Goal: Check status: Check status

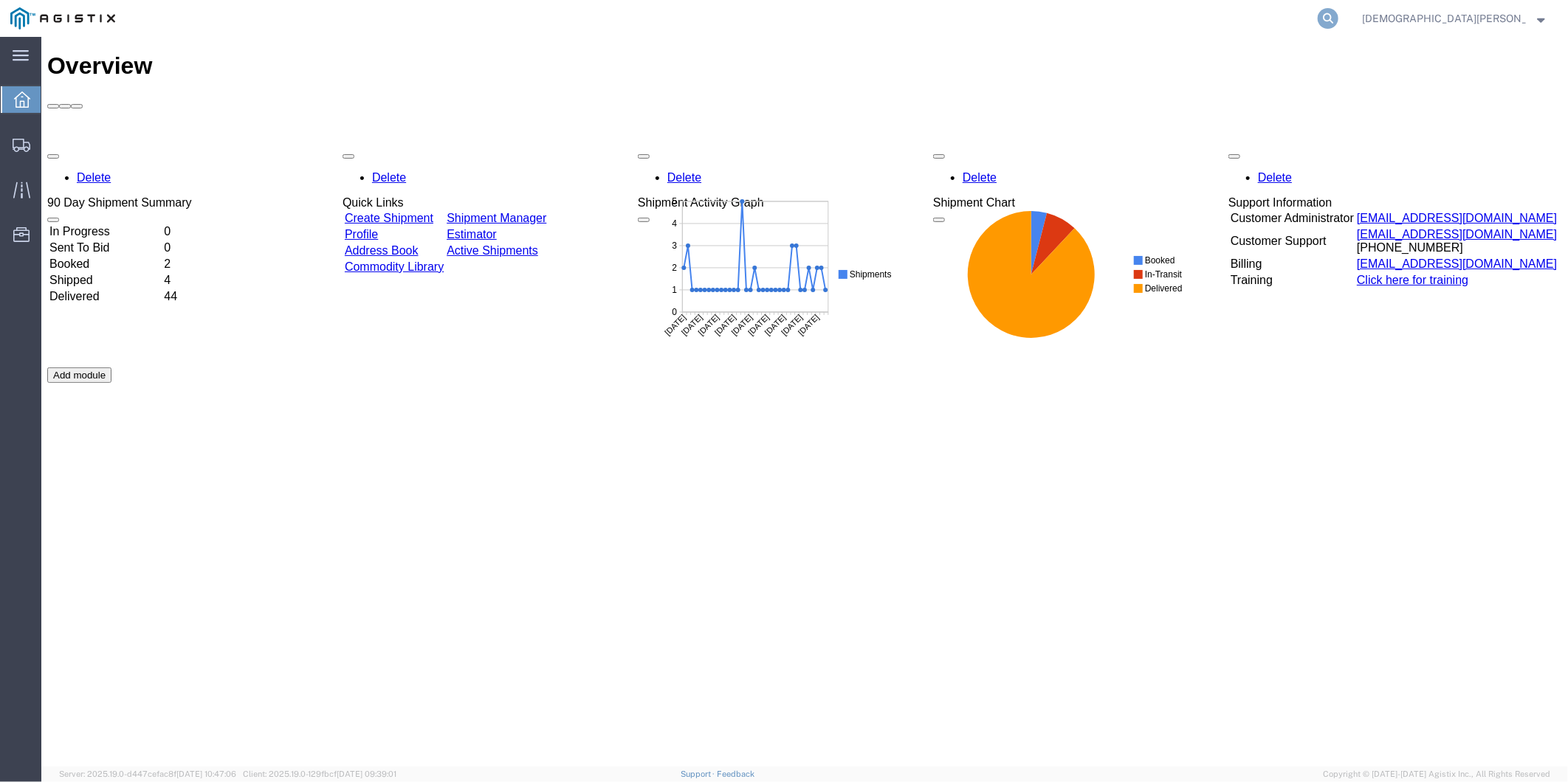
click at [1338, 15] on icon at bounding box center [1328, 18] width 21 height 21
click at [1186, 15] on input "search" at bounding box center [1094, 18] width 449 height 36
paste input "56301217"
click at [1338, 22] on icon at bounding box center [1328, 18] width 21 height 21
type input "56301217"
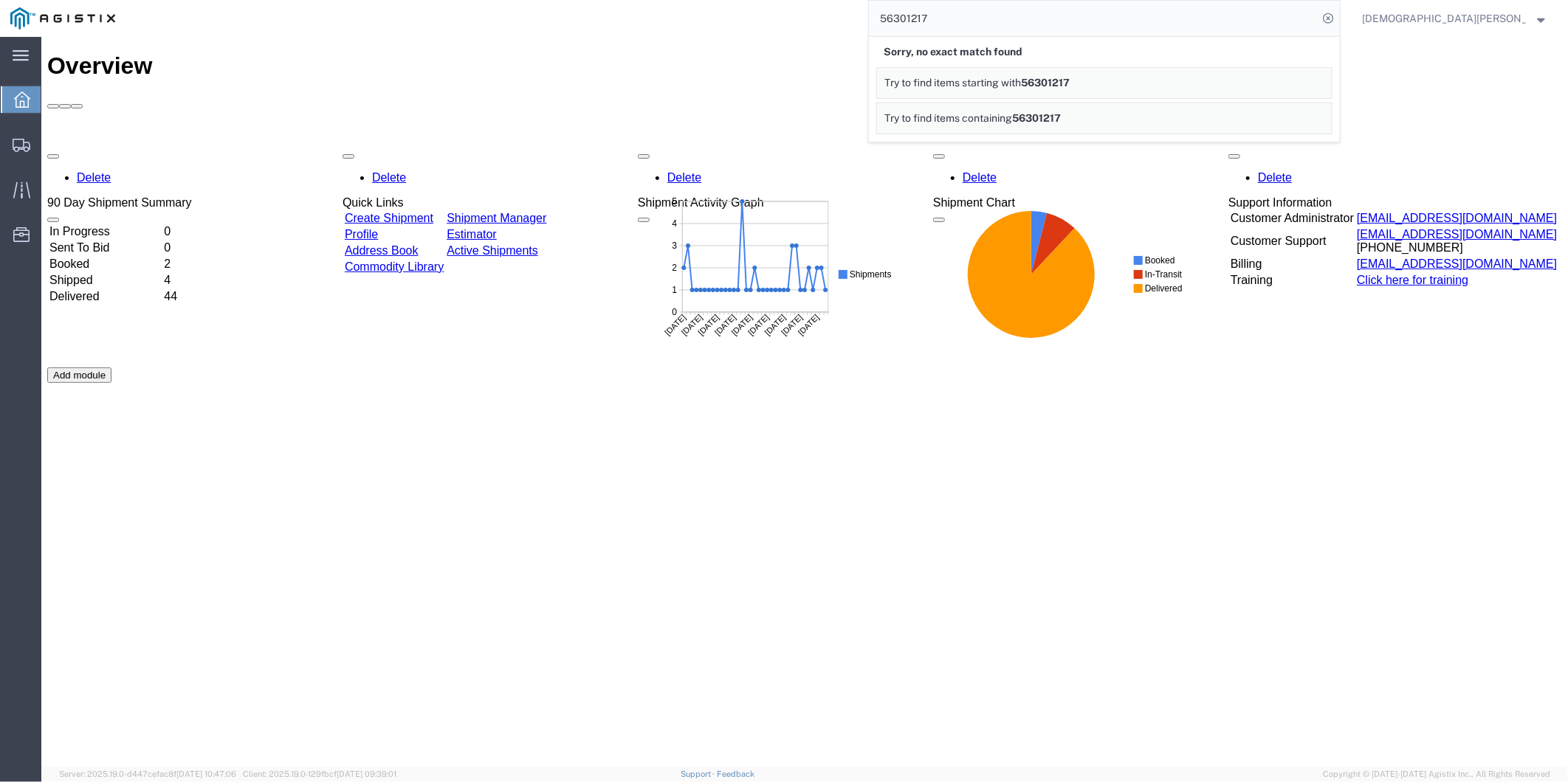
click at [1101, 17] on input "56301217" at bounding box center [1094, 18] width 449 height 36
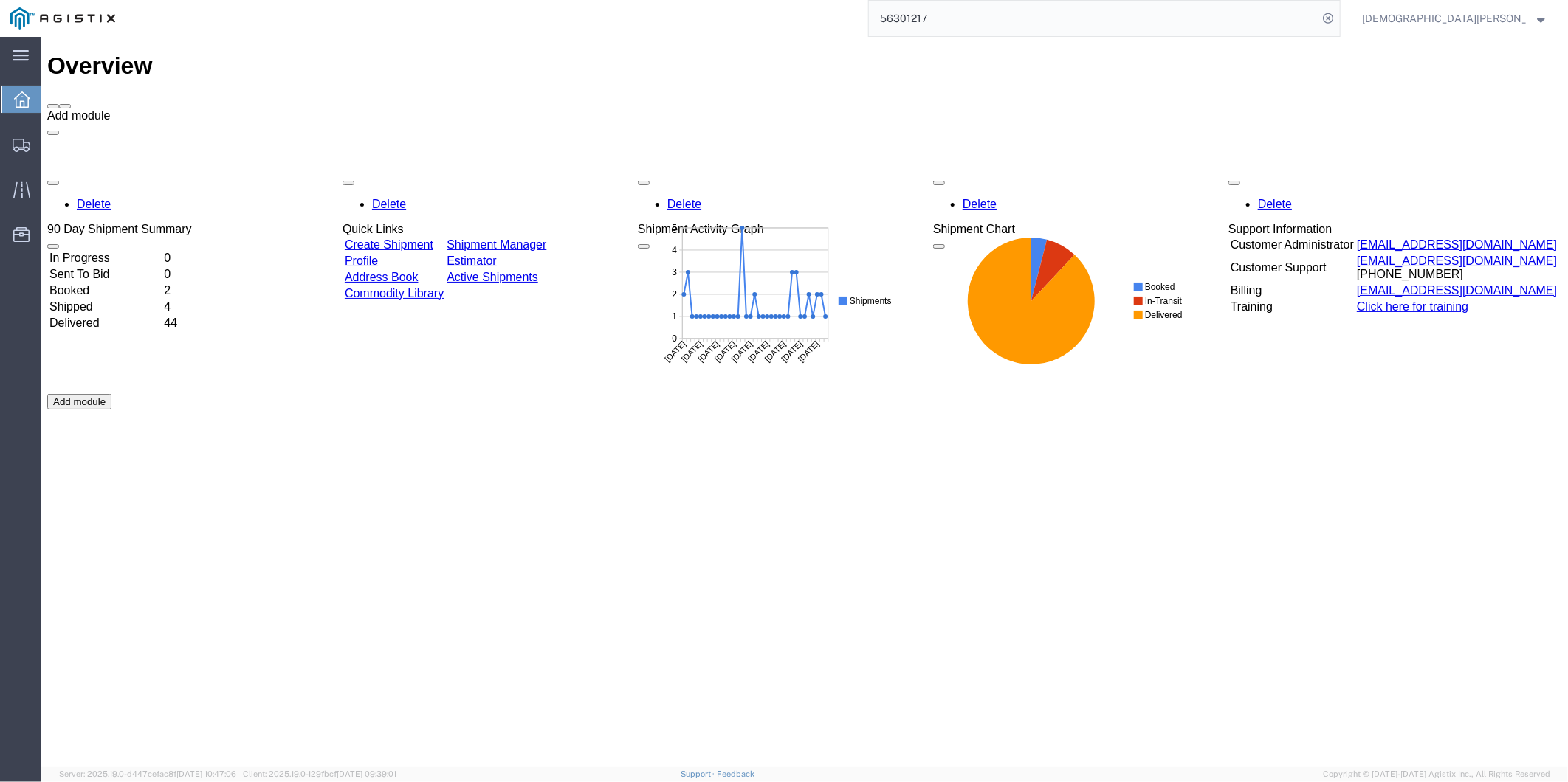
drag, startPoint x: 1537, startPoint y: 56, endPoint x: 1558, endPoint y: 244, distance: 189.2
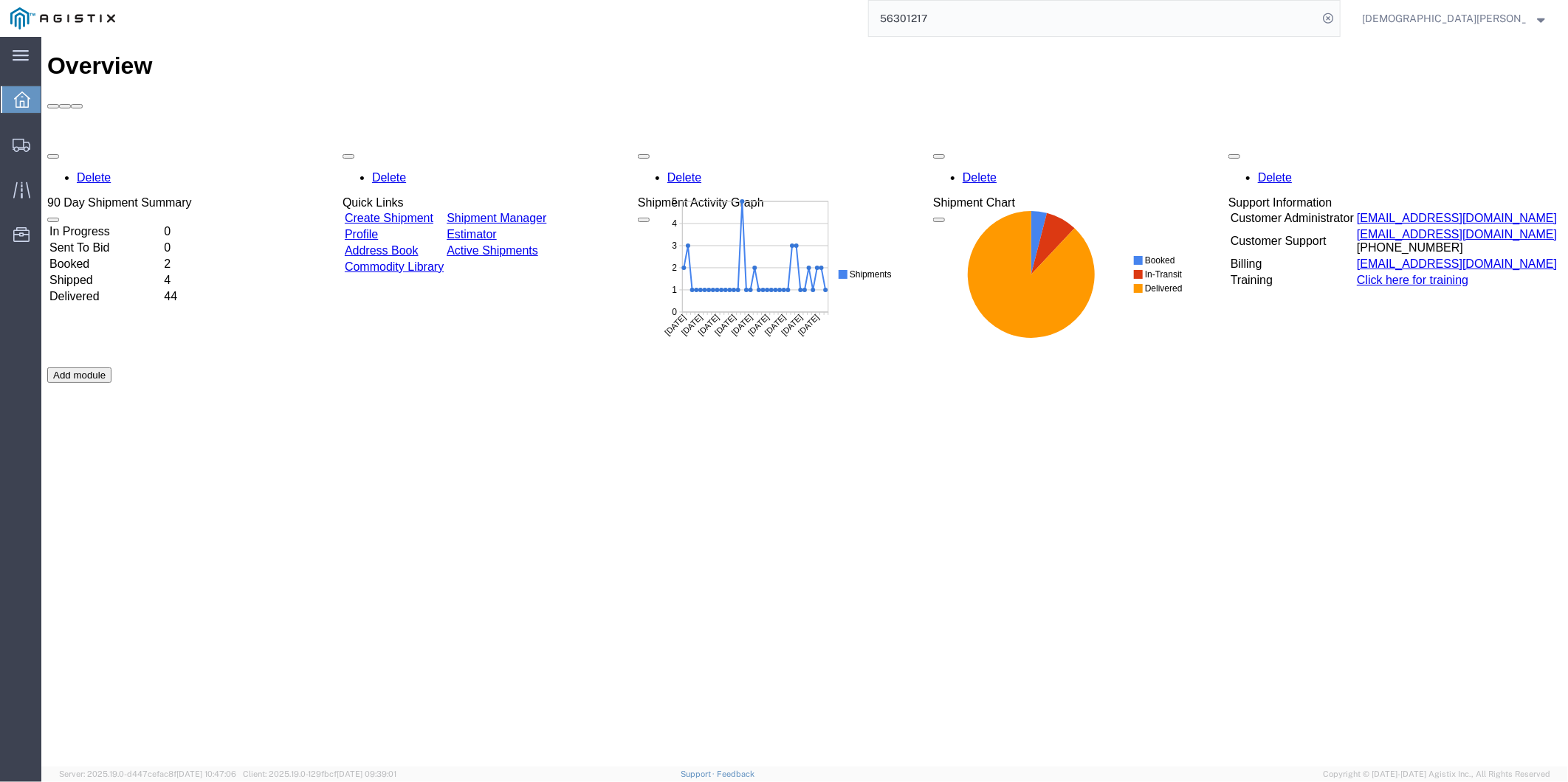
click at [1139, 23] on input "56301217" at bounding box center [1094, 18] width 449 height 36
click at [1482, 16] on span "[DEMOGRAPHIC_DATA][PERSON_NAME]" at bounding box center [1444, 18] width 164 height 17
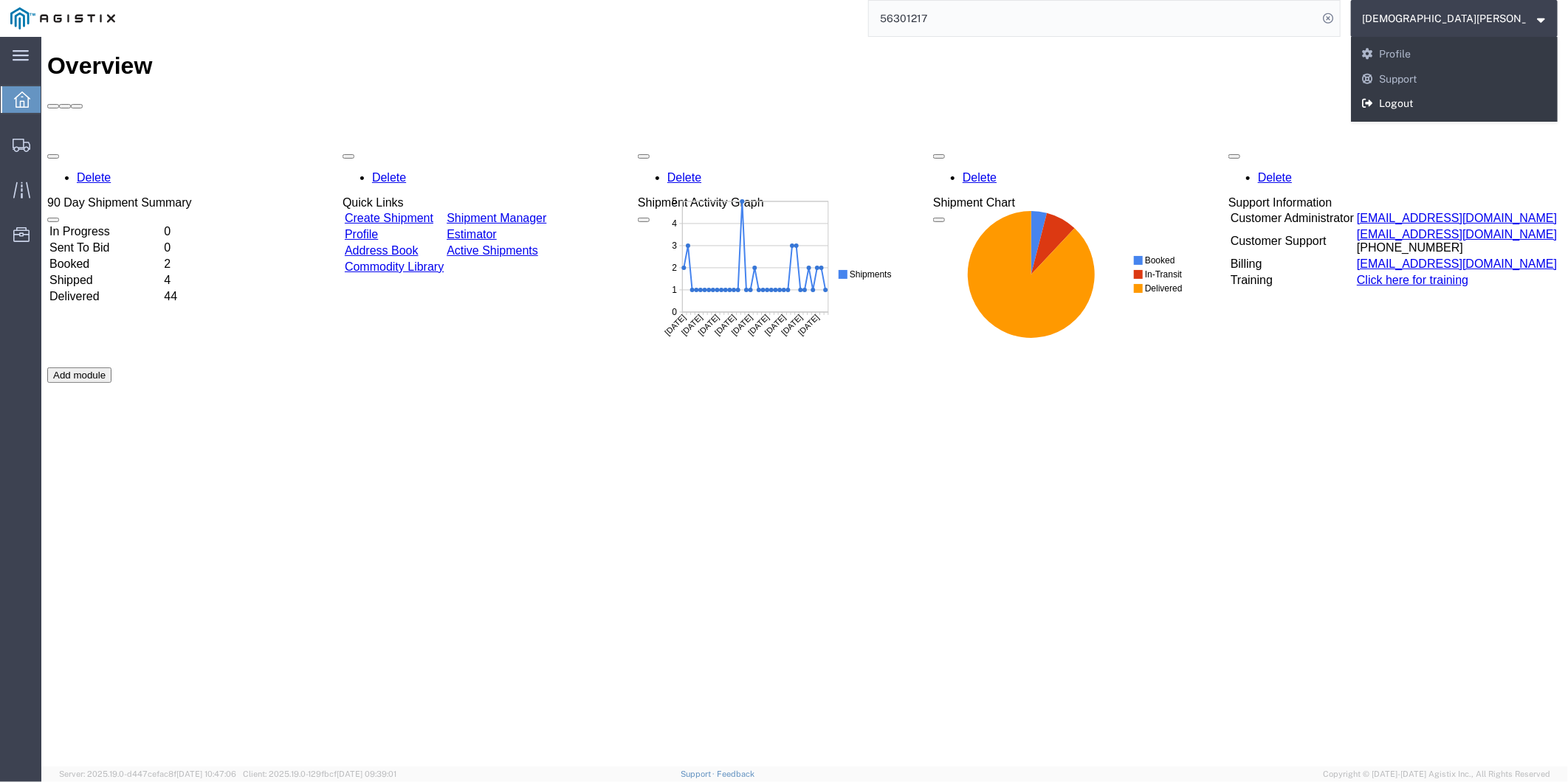
click at [1478, 108] on link "Logout" at bounding box center [1455, 104] width 207 height 25
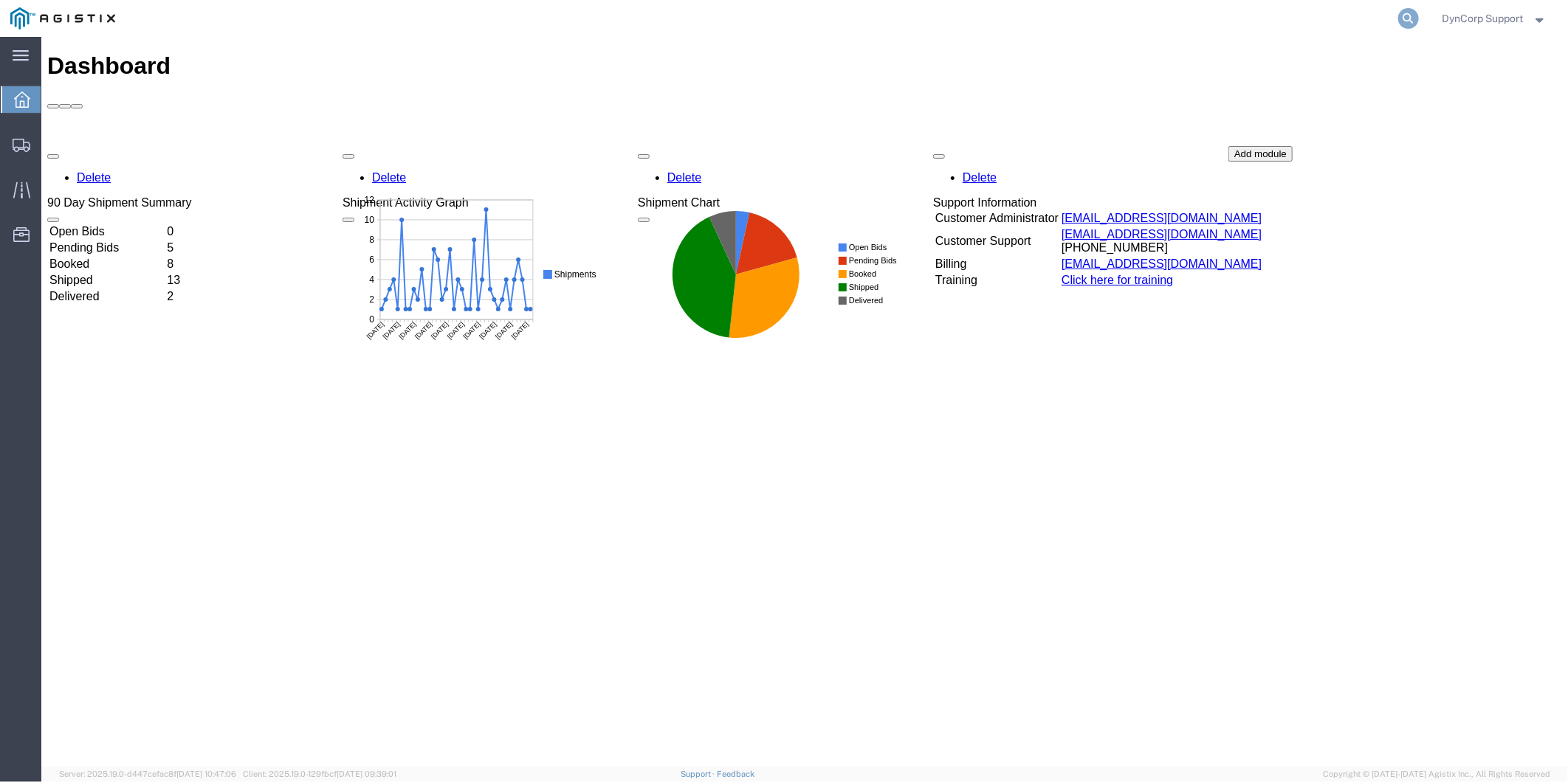
click at [1408, 23] on icon at bounding box center [1409, 18] width 21 height 21
click at [1274, 24] on input "search" at bounding box center [1174, 18] width 449 height 36
paste input "56301217"
type input "56301217"
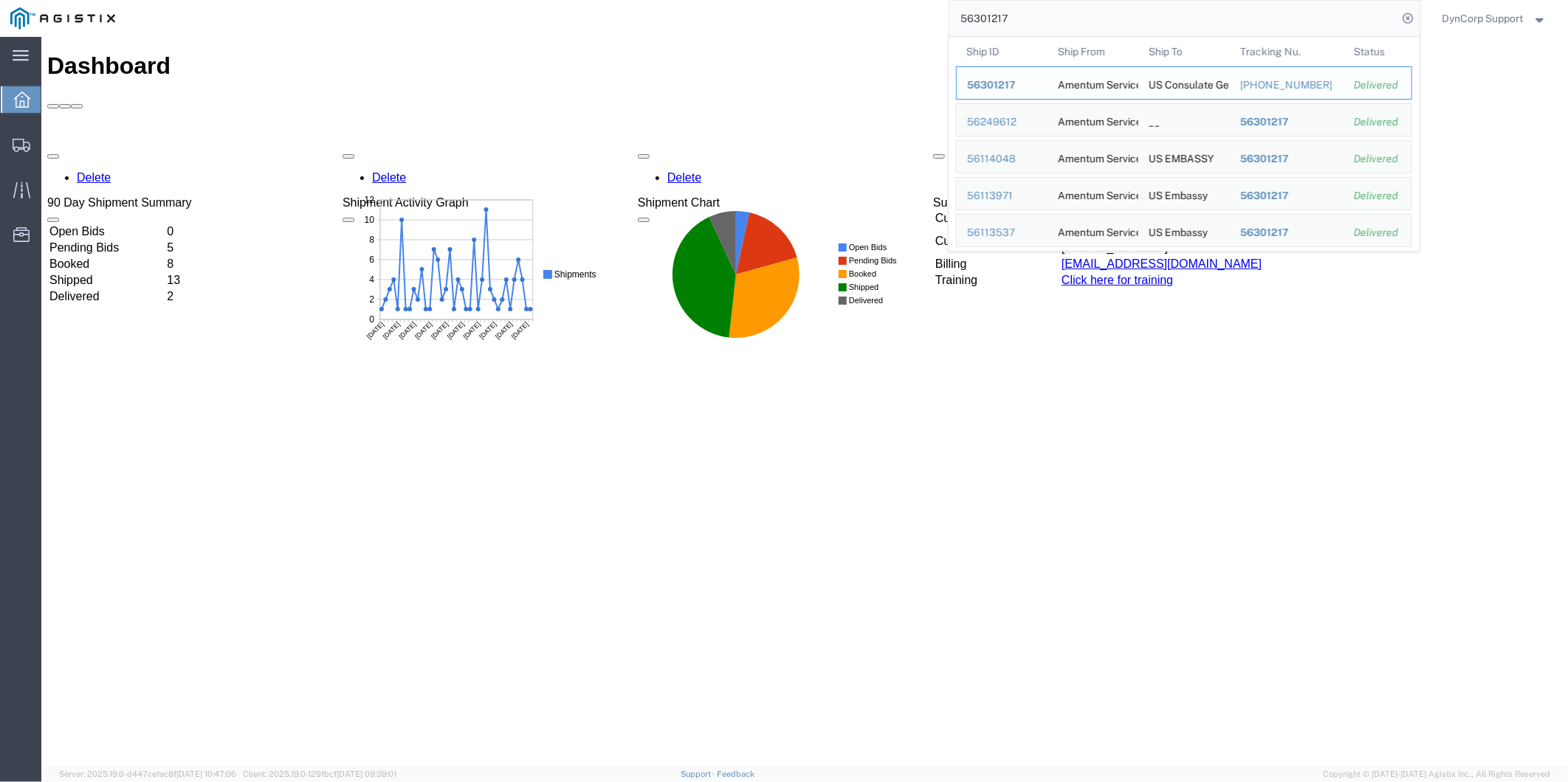
click at [989, 91] on div "56301217" at bounding box center [1002, 85] width 70 height 16
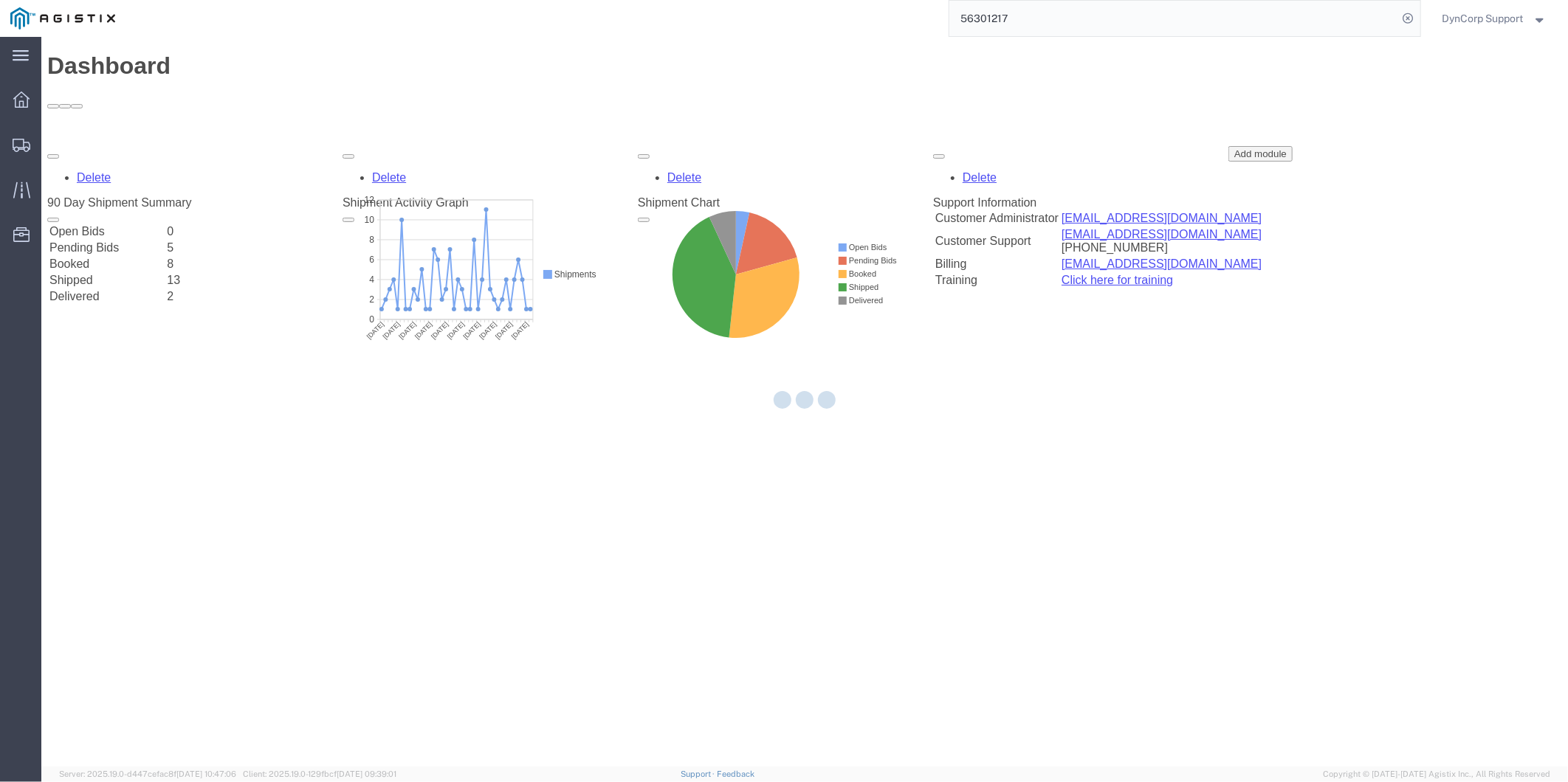
click at [888, 392] on div at bounding box center [805, 401] width 1527 height 730
click at [1163, 387] on div at bounding box center [805, 401] width 1527 height 730
click at [1088, 359] on div at bounding box center [805, 401] width 1527 height 730
click at [830, 410] on div at bounding box center [805, 402] width 66 height 22
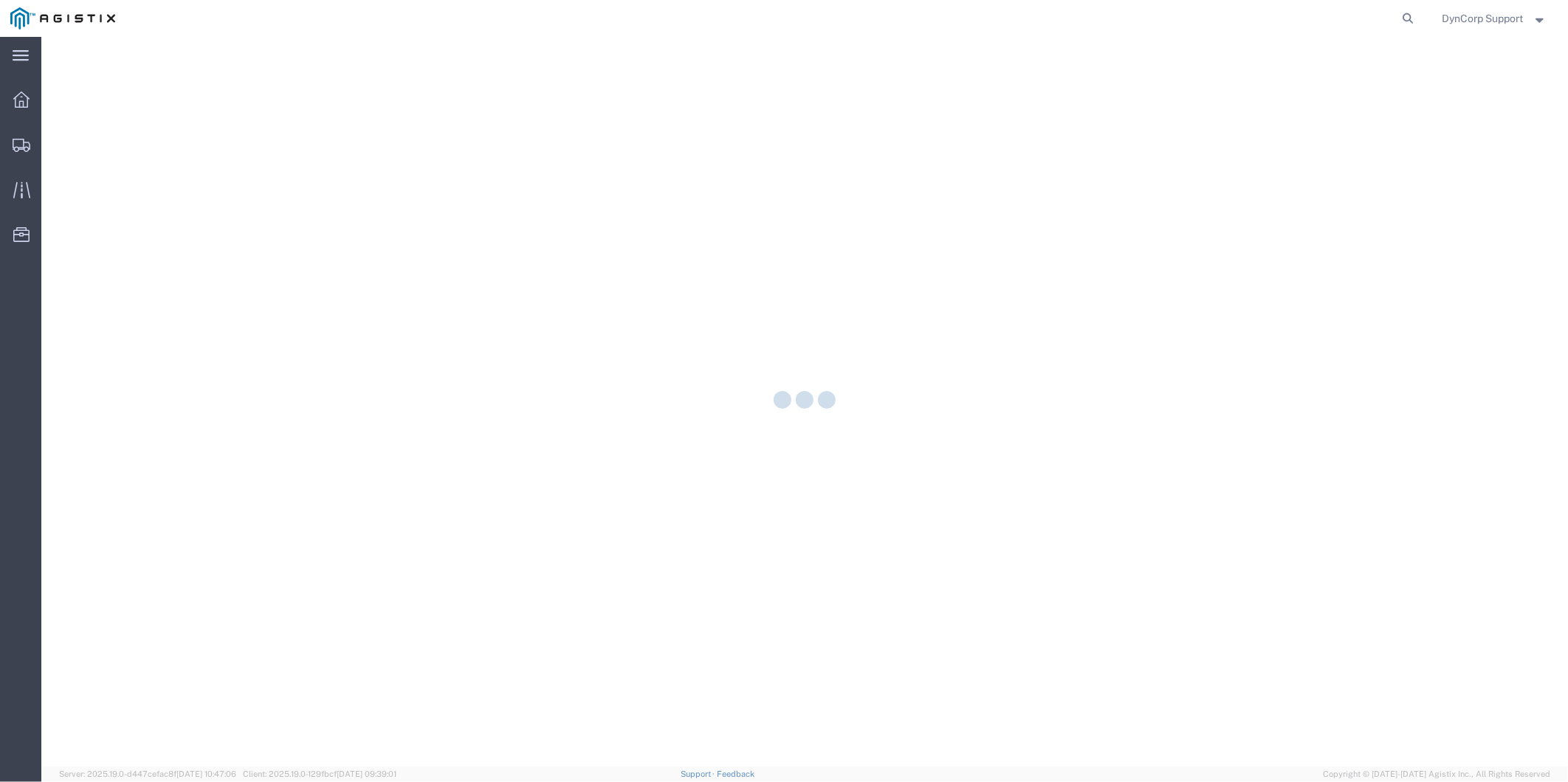
click at [1104, 379] on div at bounding box center [805, 401] width 1527 height 730
click at [638, 368] on div at bounding box center [805, 401] width 1527 height 730
click at [85, 17] on img at bounding box center [63, 17] width 104 height 22
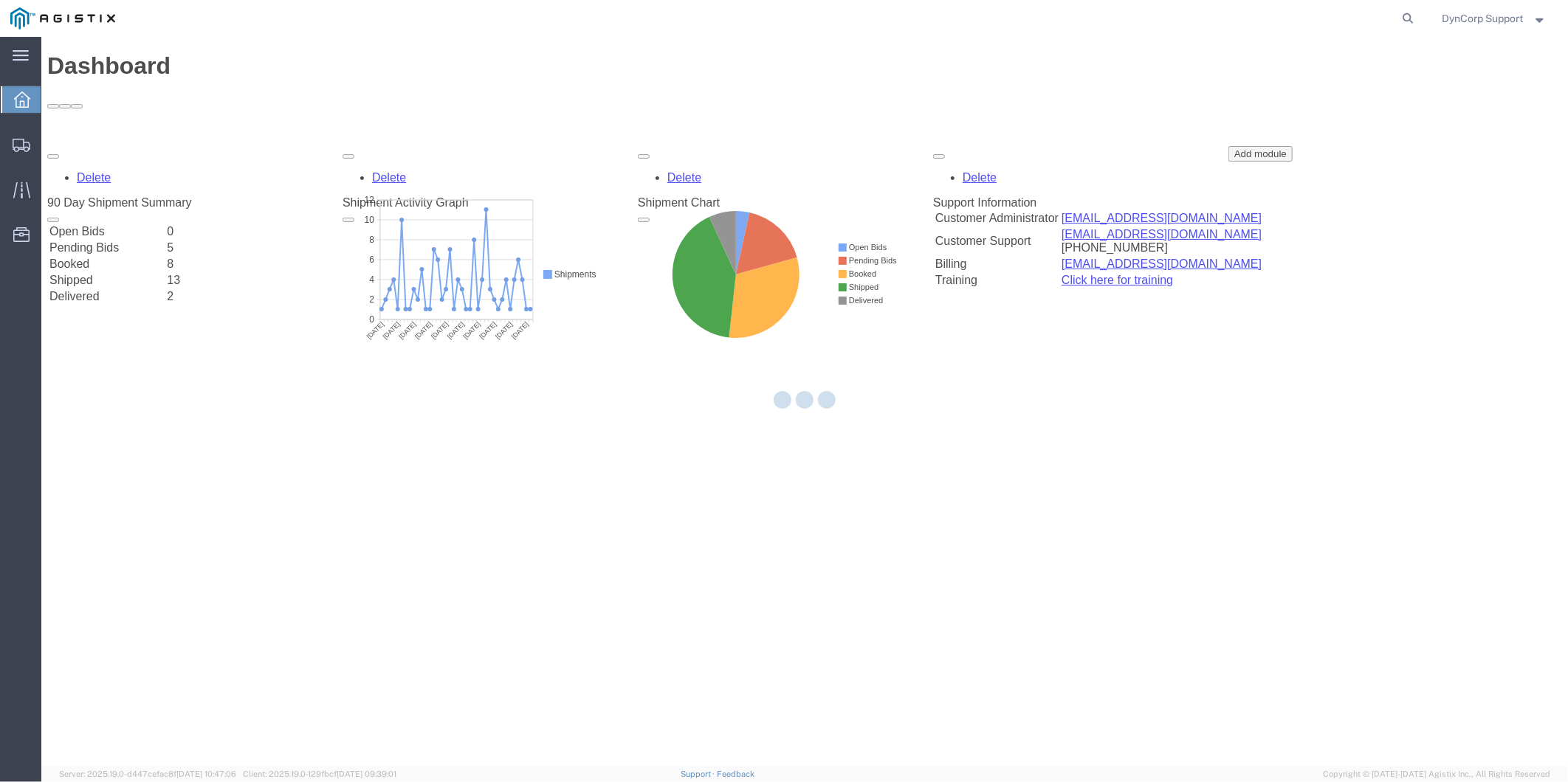
click at [879, 537] on div at bounding box center [805, 401] width 1527 height 730
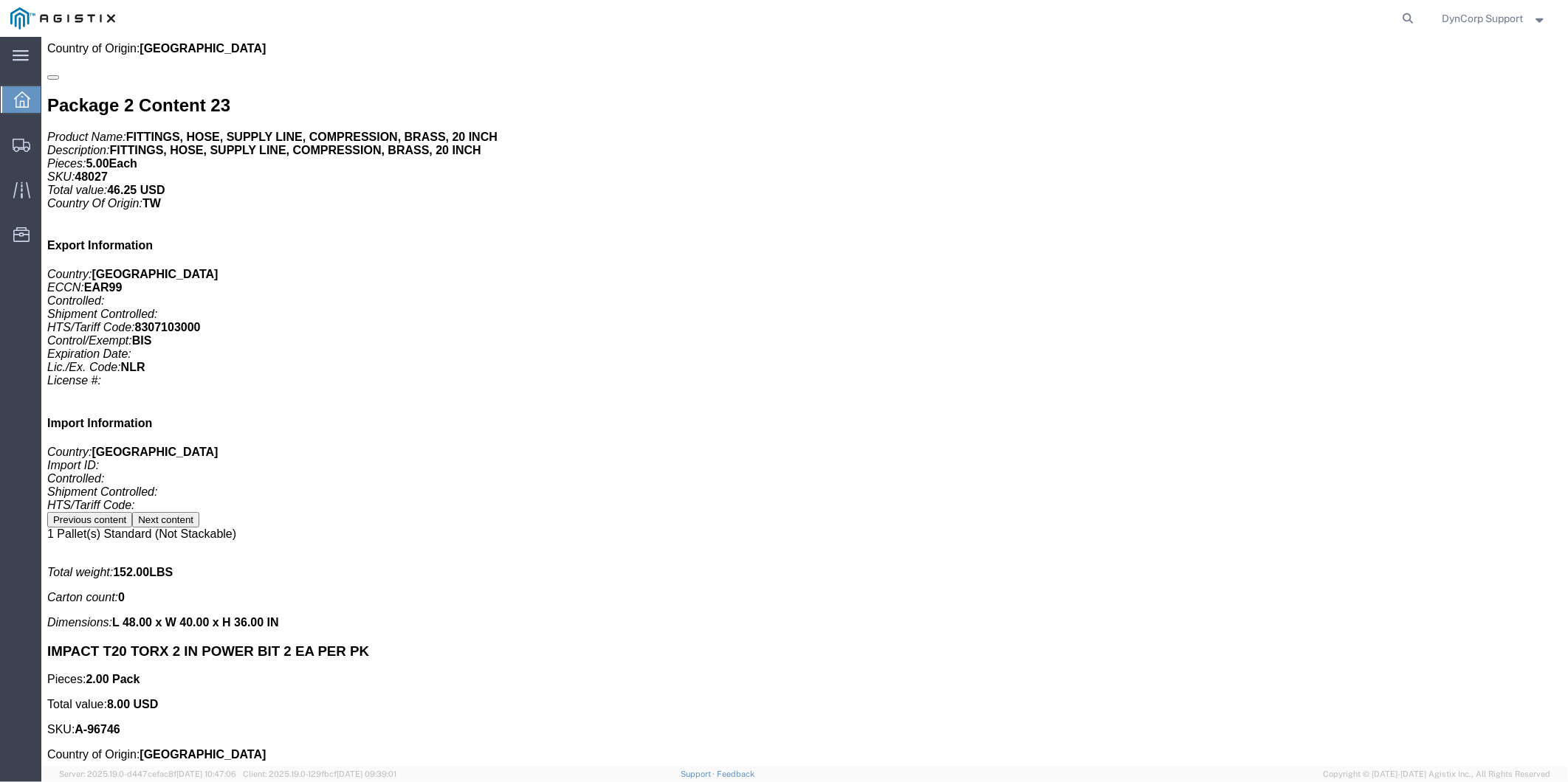
scroll to position [28126, 0]
